Goal: Task Accomplishment & Management: Manage account settings

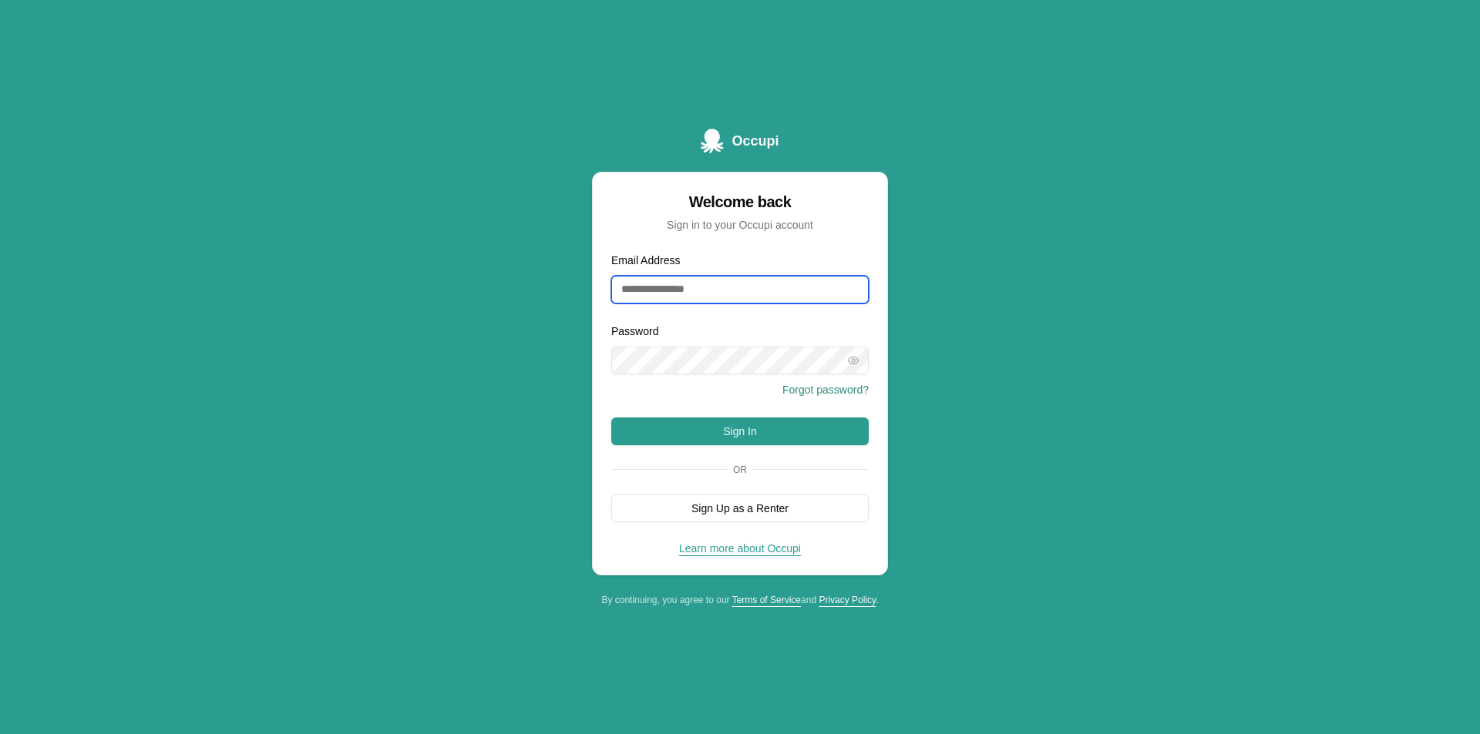
type input "**********"
click at [788, 489] on form "**********" at bounding box center [739, 386] width 257 height 271
click at [794, 439] on button "Sign In" at bounding box center [739, 432] width 257 height 28
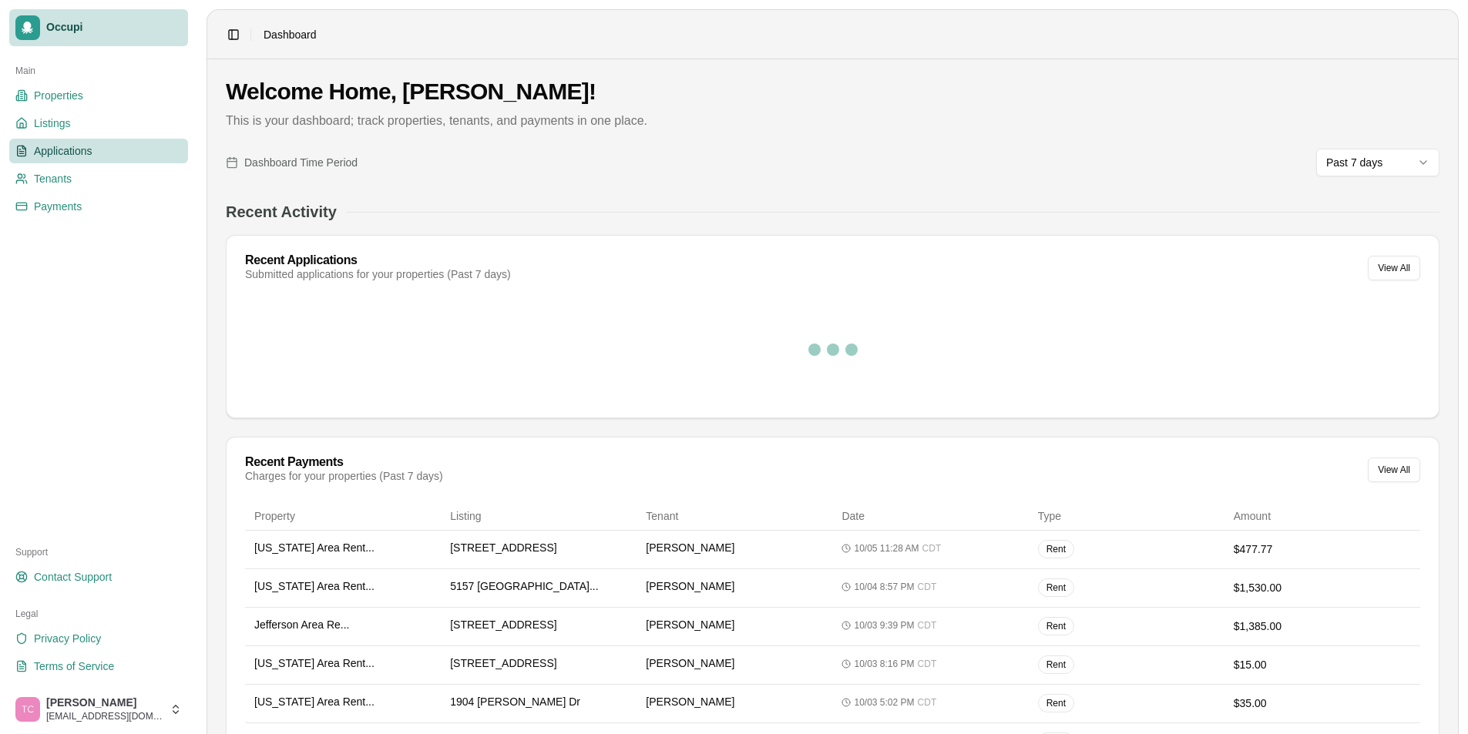
click at [74, 152] on span "Applications" at bounding box center [63, 150] width 59 height 15
